Goal: Task Accomplishment & Management: Manage account settings

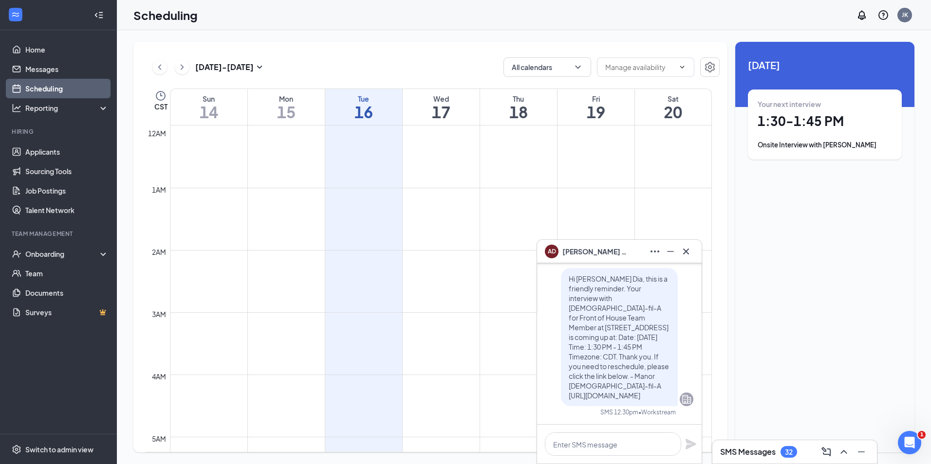
scroll to position [771, 0]
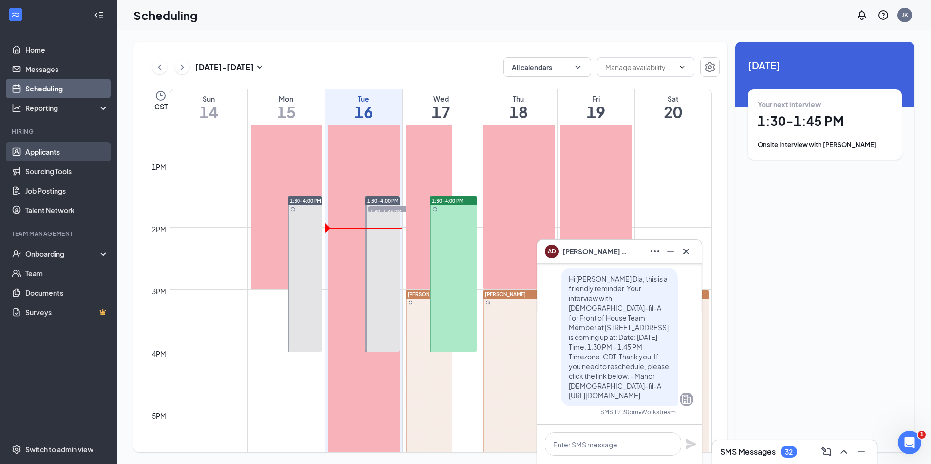
click at [54, 155] on link "Applicants" at bounding box center [66, 151] width 83 height 19
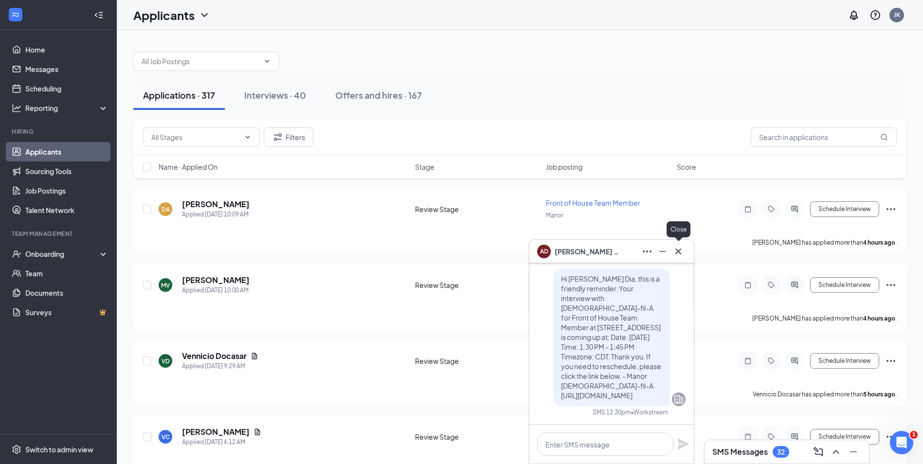
click at [679, 250] on icon "Cross" at bounding box center [679, 252] width 12 height 12
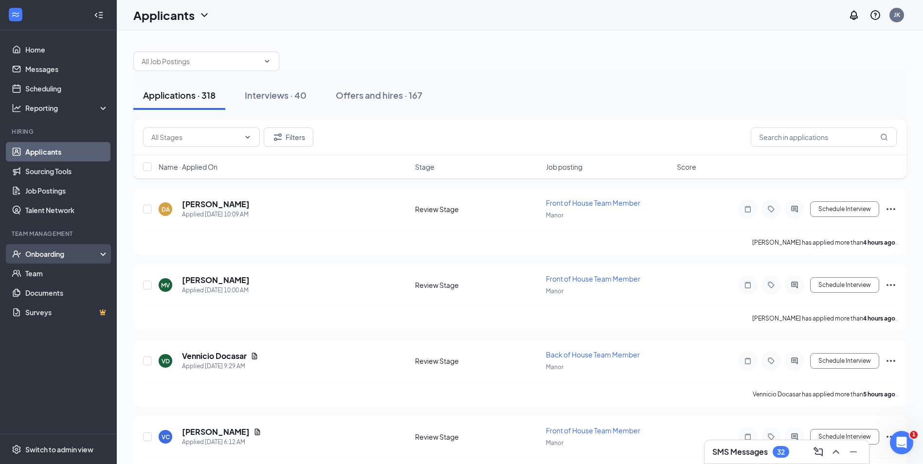
click at [53, 249] on div "Onboarding" at bounding box center [62, 254] width 75 height 10
click at [43, 277] on link "Overview" at bounding box center [66, 273] width 83 height 19
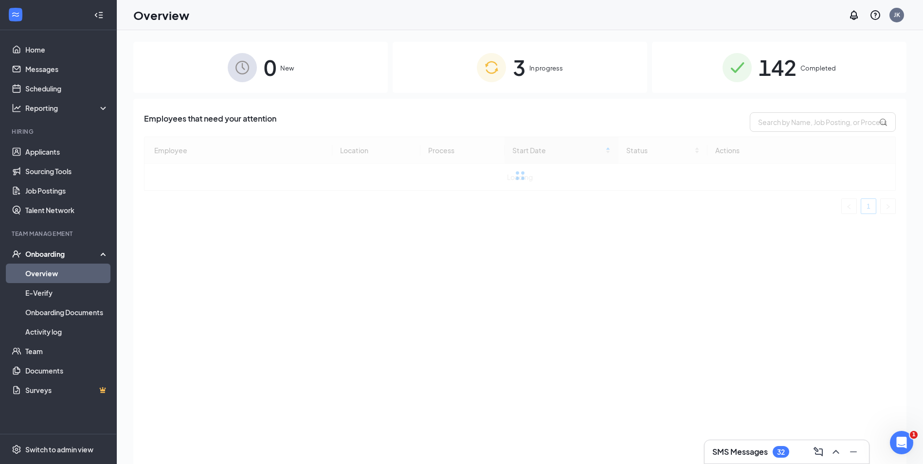
click at [480, 74] on img at bounding box center [491, 67] width 29 height 29
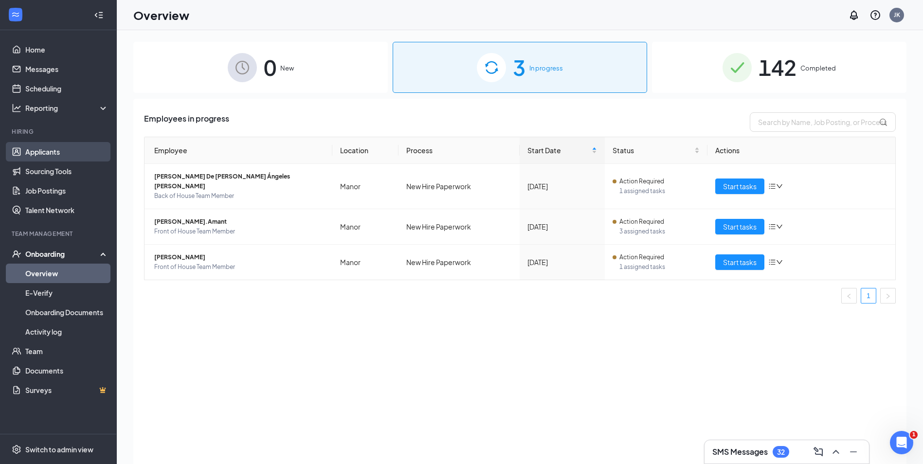
click at [37, 152] on link "Applicants" at bounding box center [66, 151] width 83 height 19
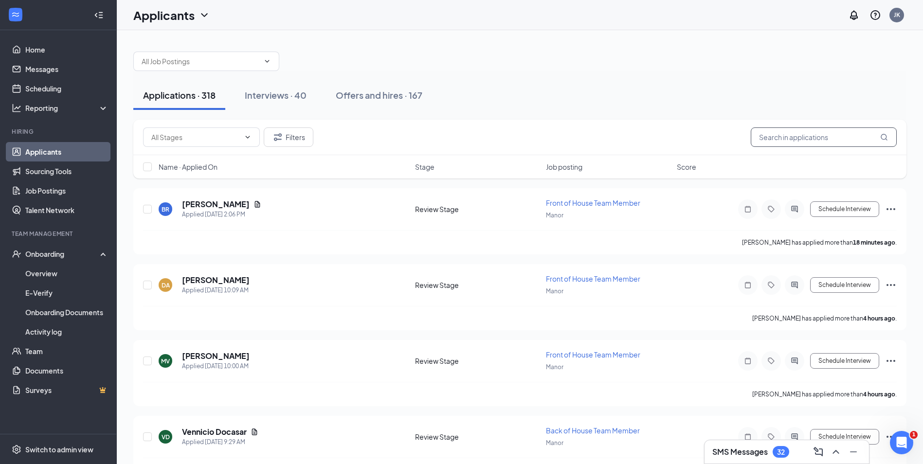
drag, startPoint x: 811, startPoint y: 130, endPoint x: 810, endPoint y: 137, distance: 6.5
click at [810, 135] on input "text" at bounding box center [824, 137] width 146 height 19
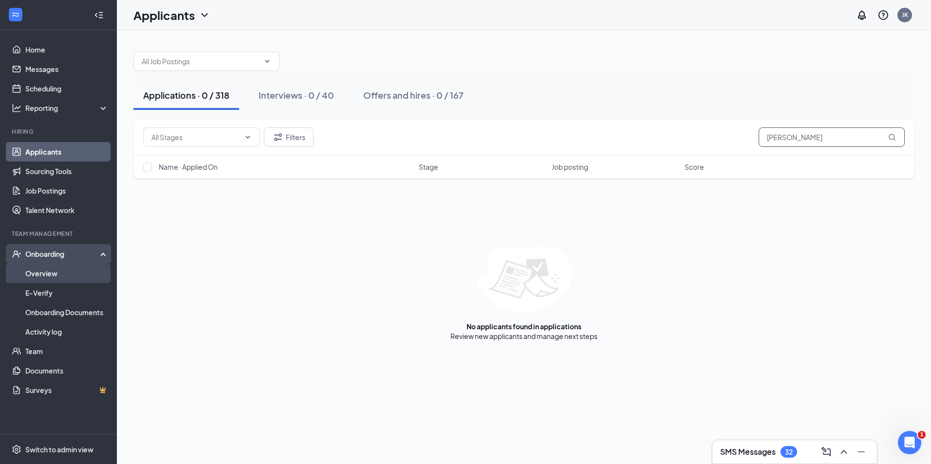
type input "Jose yanez"
click at [57, 277] on link "Overview" at bounding box center [66, 273] width 83 height 19
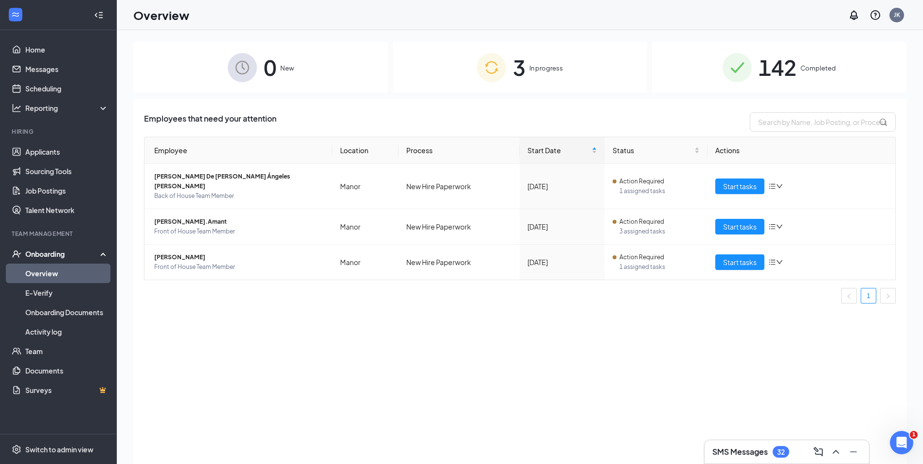
click at [788, 78] on span "142" at bounding box center [778, 68] width 38 height 34
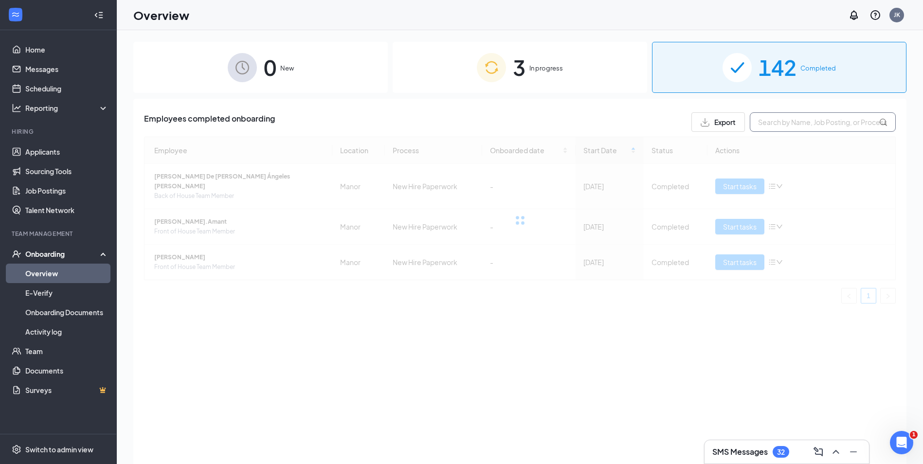
click at [802, 124] on input "text" at bounding box center [823, 121] width 146 height 19
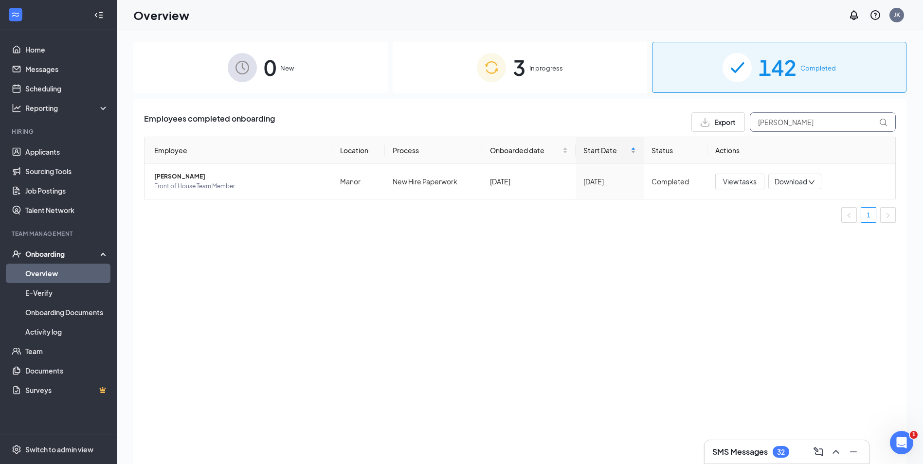
drag, startPoint x: 776, startPoint y: 125, endPoint x: 598, endPoint y: 153, distance: 180.0
click at [598, 153] on div "Employees completed onboarding Export jose Employee Location Process Onboarded …" at bounding box center [520, 171] width 752 height 118
type input "\"
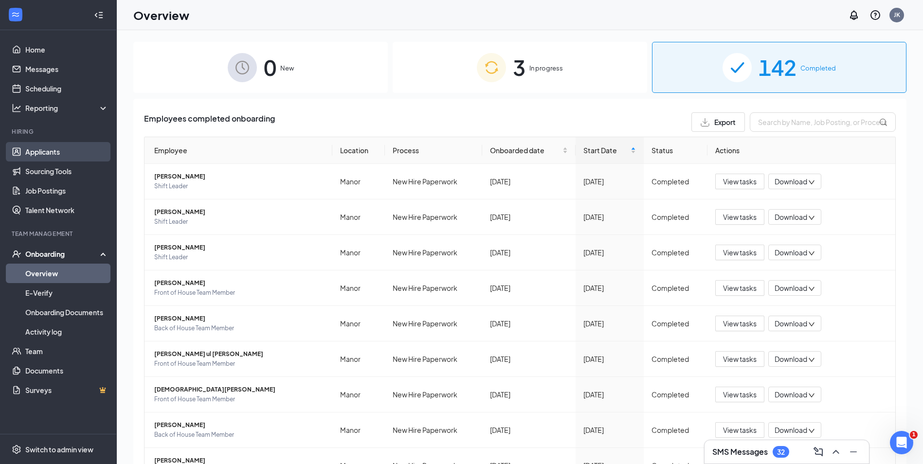
click at [71, 148] on link "Applicants" at bounding box center [66, 151] width 83 height 19
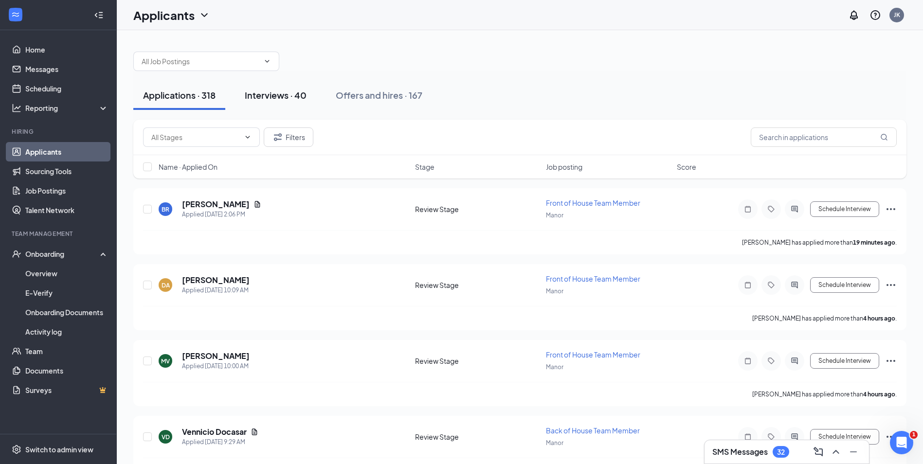
click at [259, 95] on div "Interviews · 40" at bounding box center [276, 95] width 62 height 12
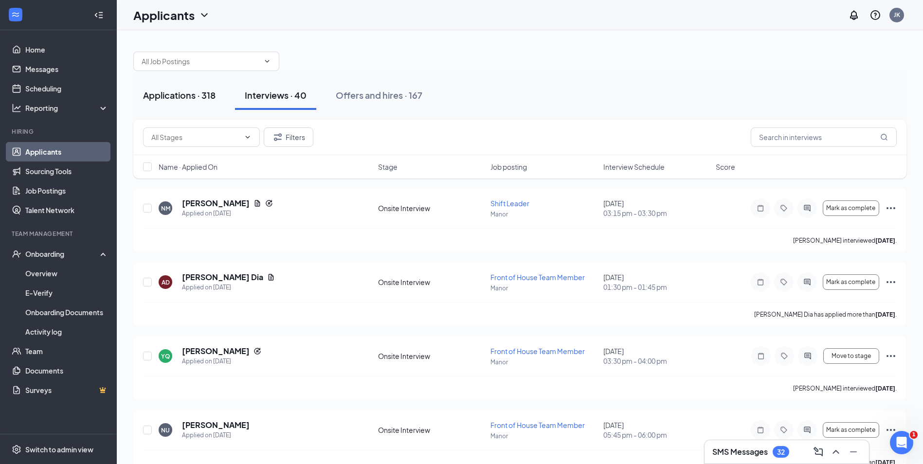
click at [171, 99] on div "Applications · 318" at bounding box center [179, 95] width 73 height 12
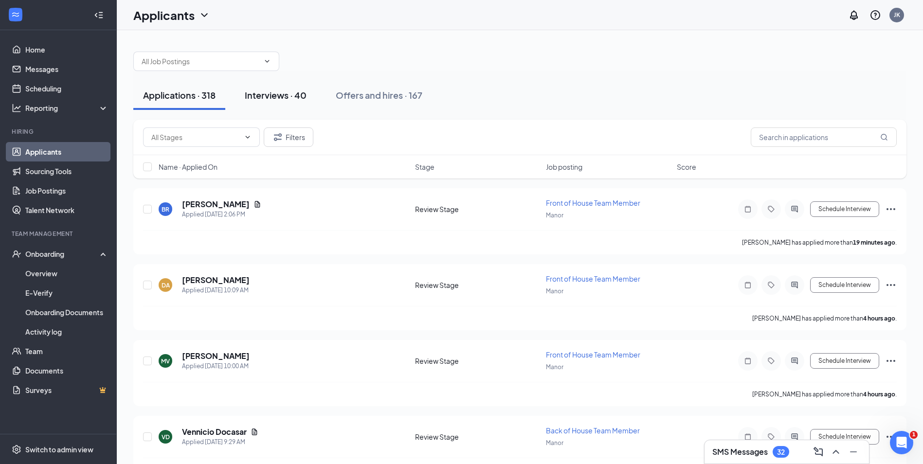
click at [268, 92] on div "Interviews · 40" at bounding box center [276, 95] width 62 height 12
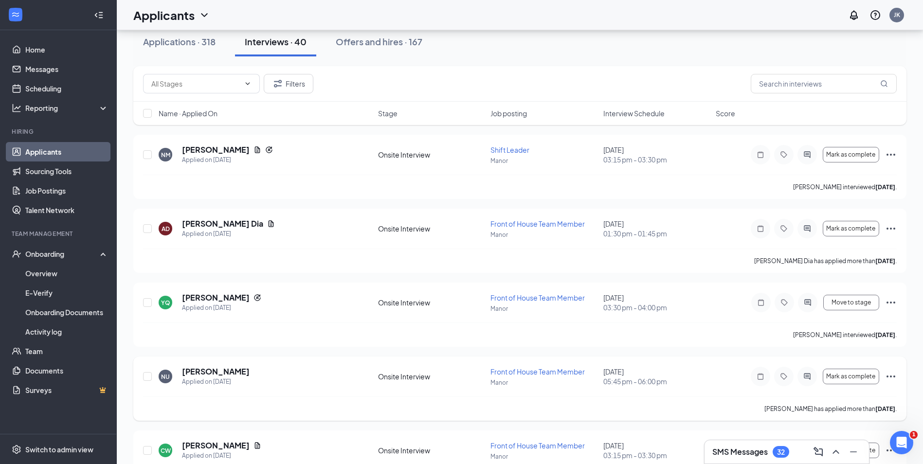
scroll to position [97, 0]
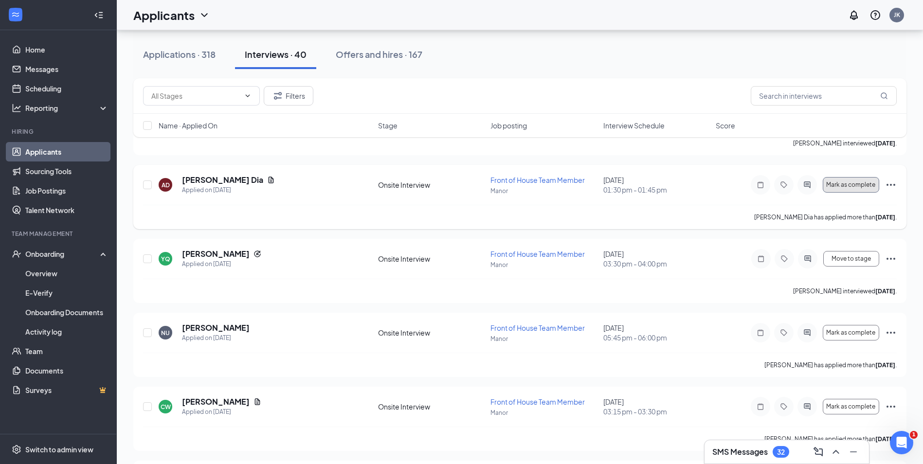
click at [855, 183] on span "Mark as complete" at bounding box center [851, 185] width 49 height 7
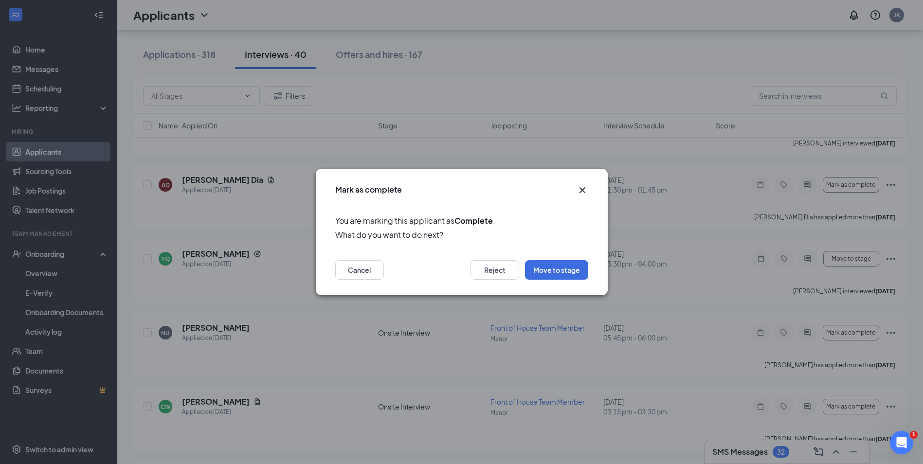
click at [582, 195] on icon "Cross" at bounding box center [583, 191] width 12 height 12
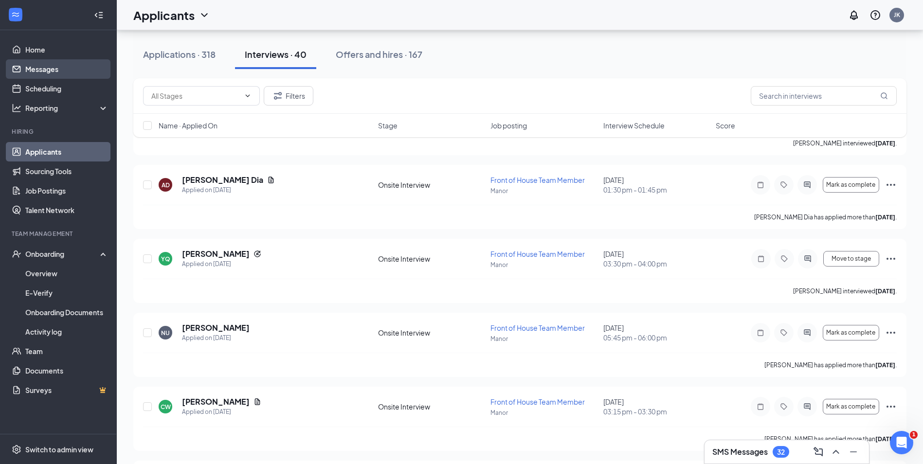
click at [57, 70] on link "Messages" at bounding box center [66, 68] width 83 height 19
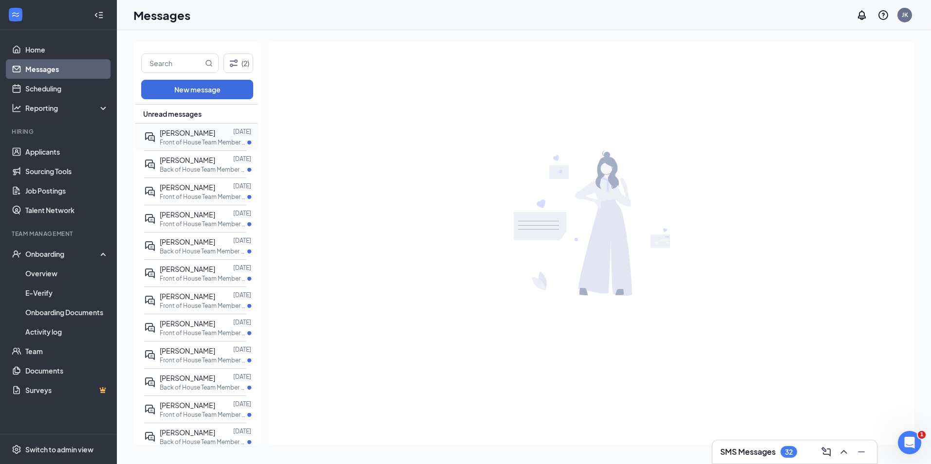
click at [203, 141] on p "Front of House Team Member at Manor" at bounding box center [204, 142] width 88 height 8
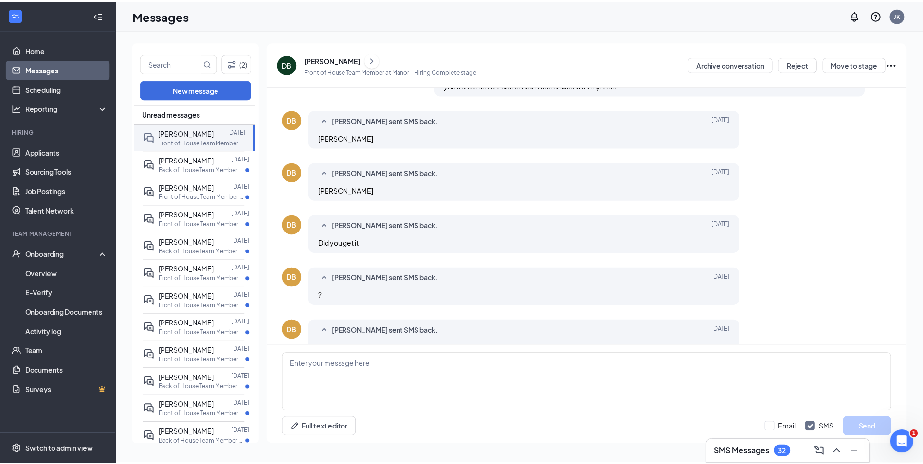
scroll to position [222, 0]
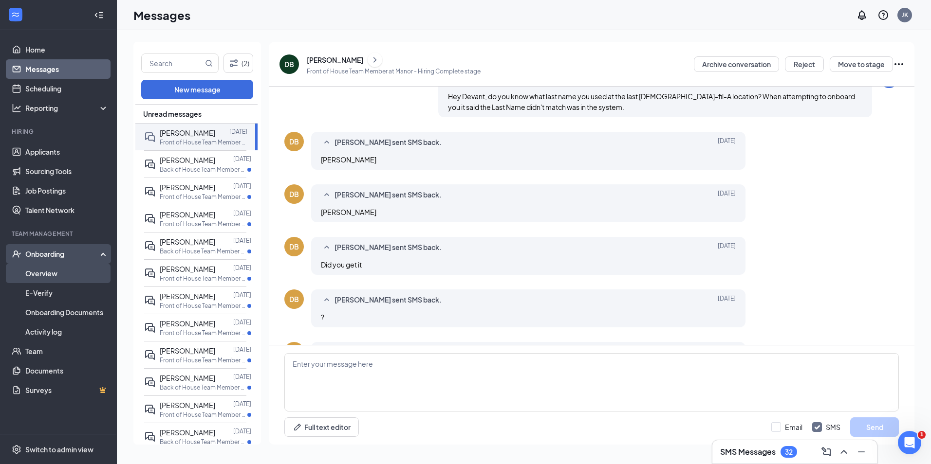
click at [31, 273] on link "Overview" at bounding box center [66, 273] width 83 height 19
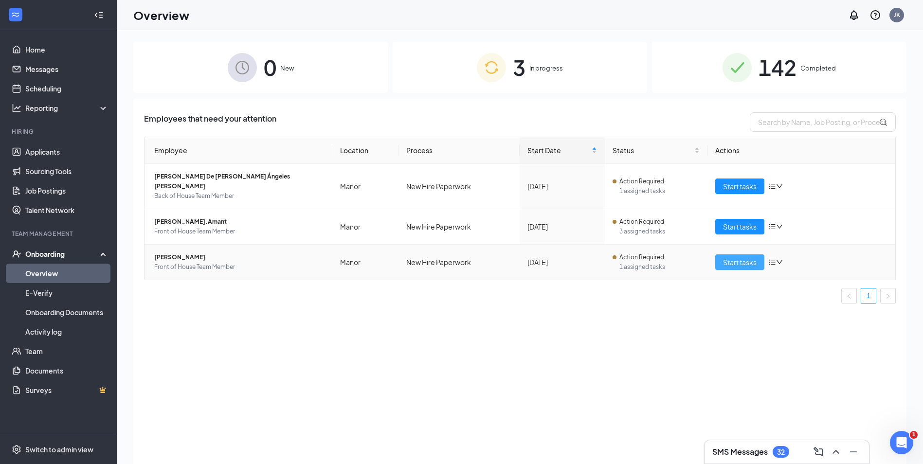
click at [738, 257] on span "Start tasks" at bounding box center [740, 262] width 34 height 11
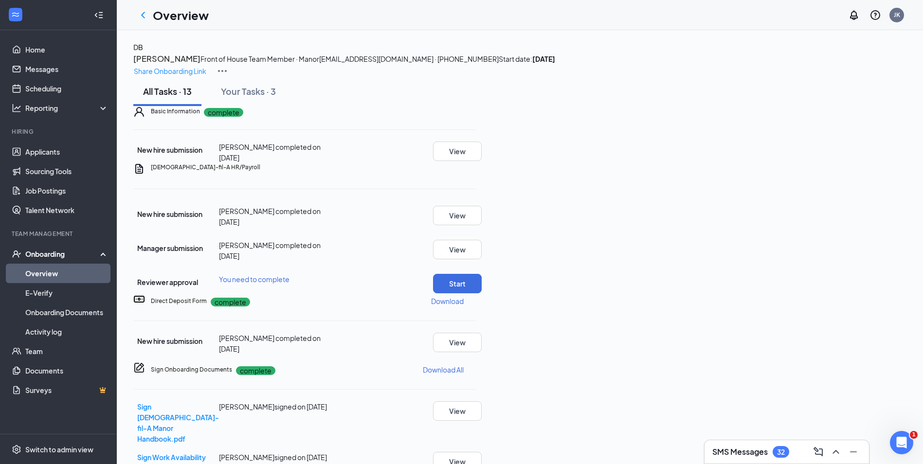
scroll to position [49, 0]
click at [482, 294] on button "Start" at bounding box center [457, 283] width 49 height 19
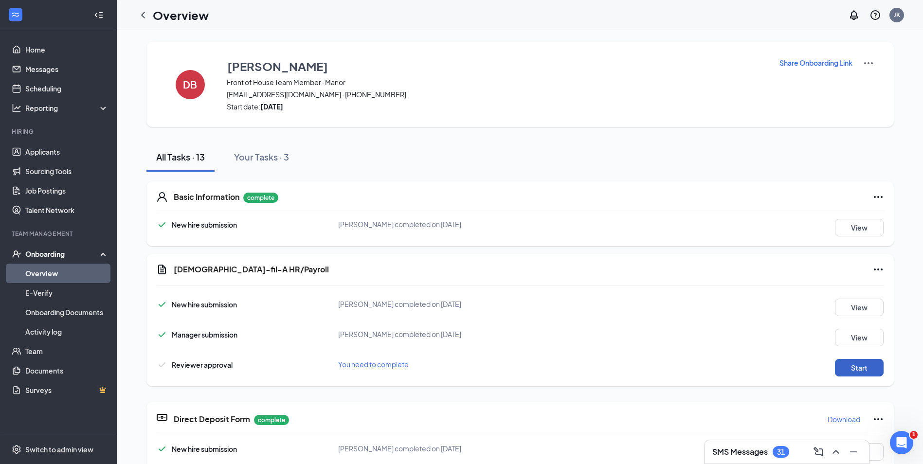
click at [861, 369] on button "Start" at bounding box center [859, 368] width 49 height 18
click at [854, 364] on button "Start" at bounding box center [859, 368] width 49 height 18
click at [145, 18] on icon "ChevronLeft" at bounding box center [143, 15] width 4 height 6
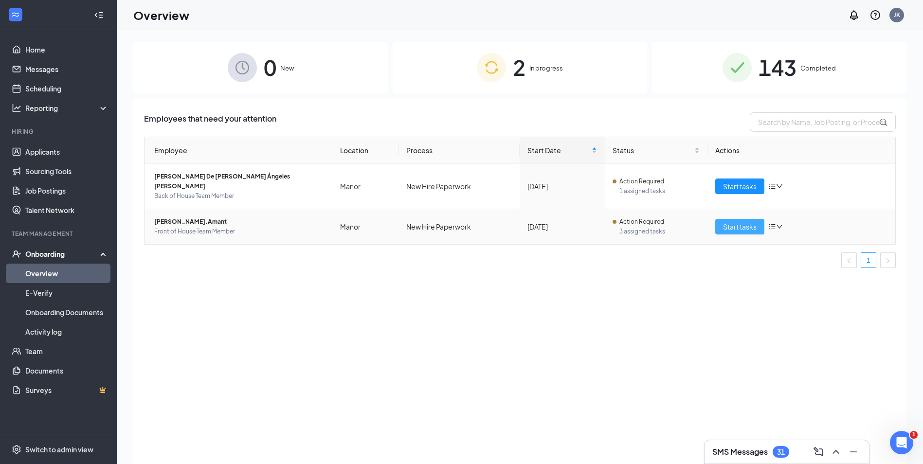
click at [732, 222] on span "Start tasks" at bounding box center [740, 227] width 34 height 11
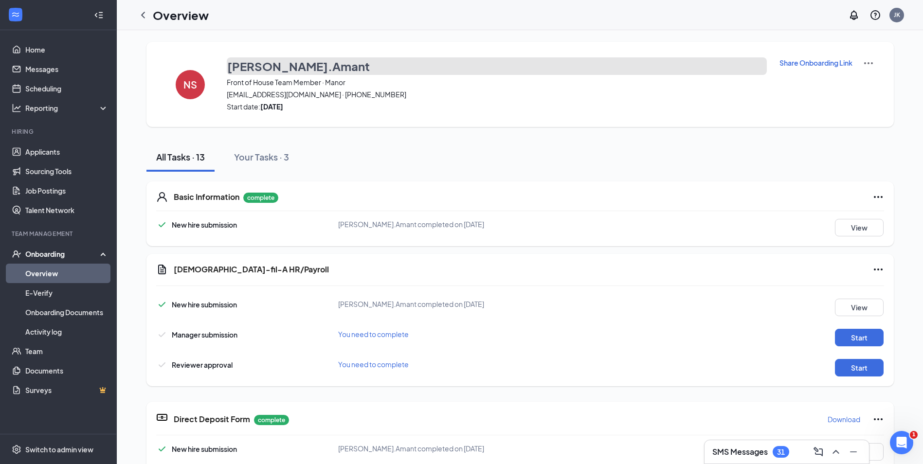
click at [337, 64] on button "[PERSON_NAME].Amant" at bounding box center [497, 66] width 540 height 18
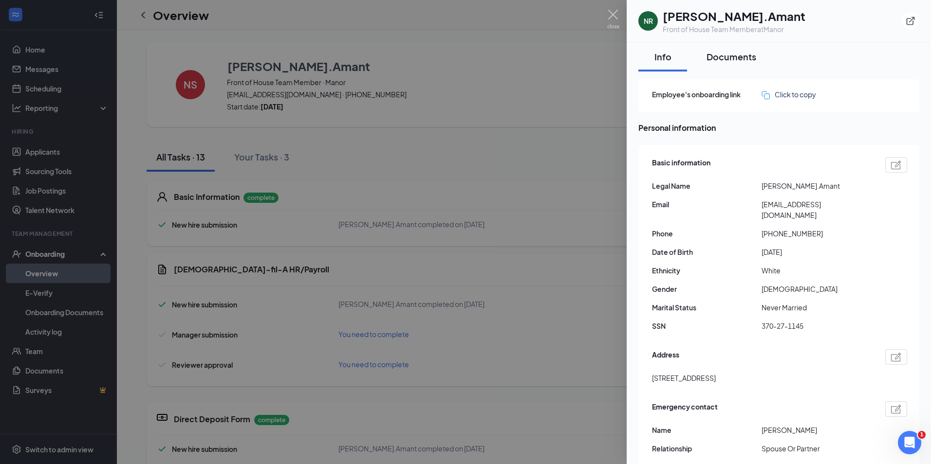
click at [729, 49] on button "Documents" at bounding box center [731, 56] width 69 height 29
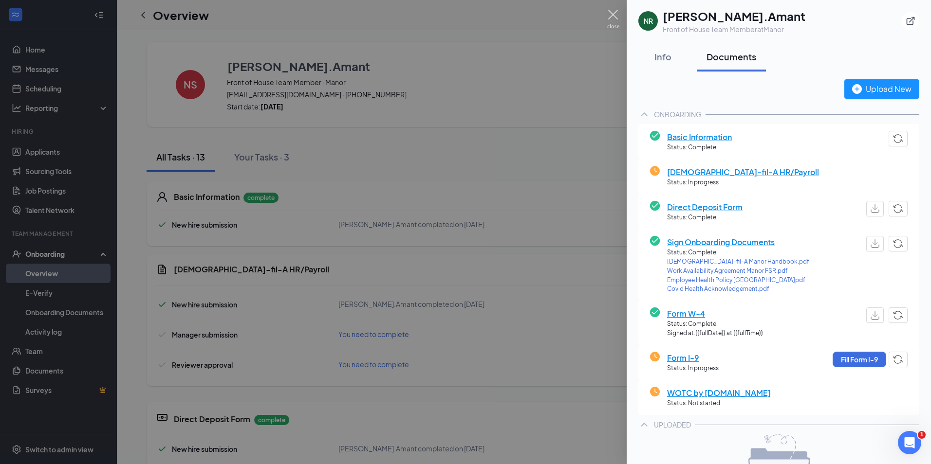
click at [610, 13] on img at bounding box center [613, 19] width 12 height 19
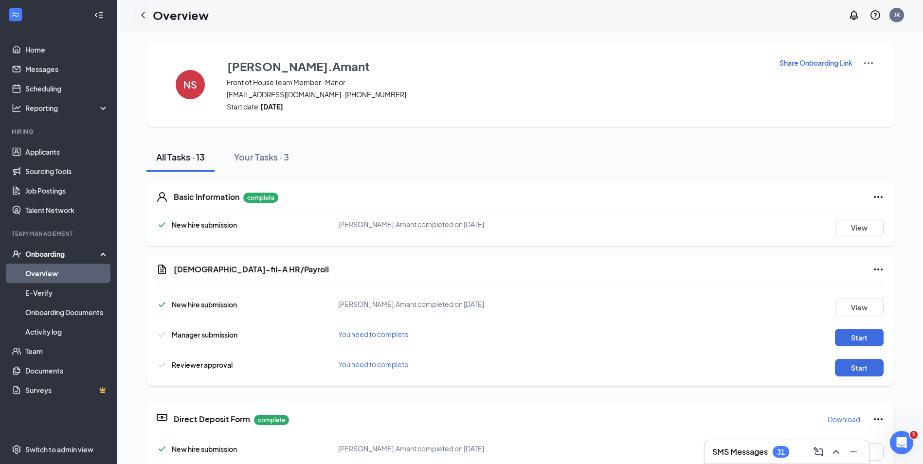
click at [143, 19] on icon "ChevronLeft" at bounding box center [143, 15] width 12 height 12
